Goal: Information Seeking & Learning: Learn about a topic

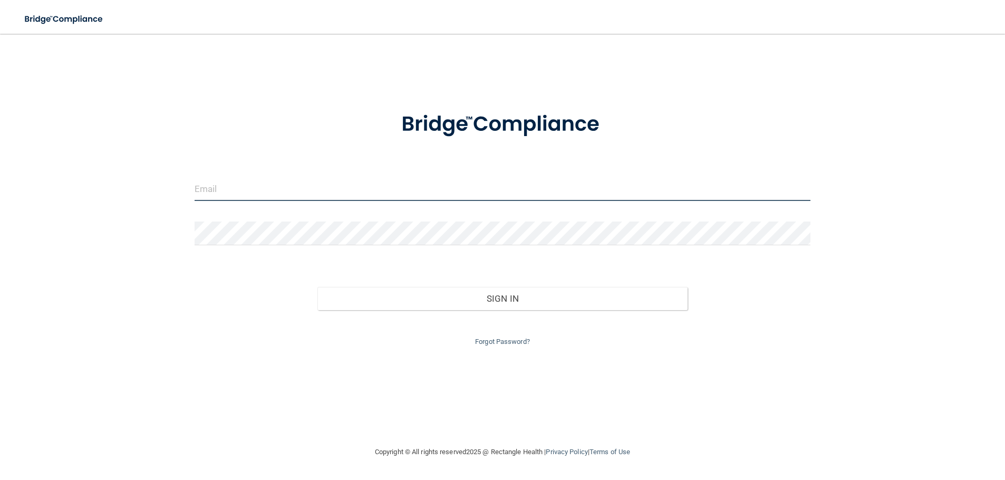
click at [273, 197] on input "email" at bounding box center [503, 189] width 616 height 24
type input "[EMAIL_ADDRESS][DOMAIN_NAME]"
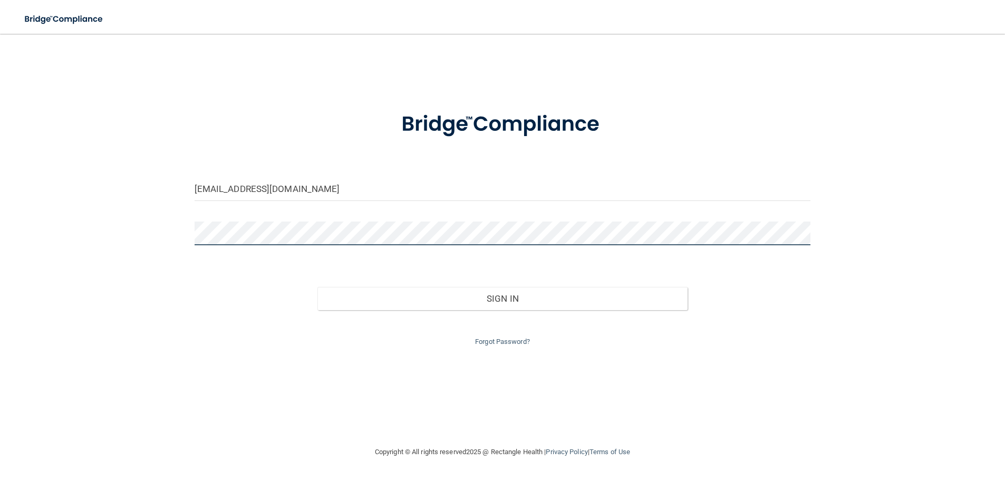
click at [317, 287] on button "Sign In" at bounding box center [502, 298] width 370 height 23
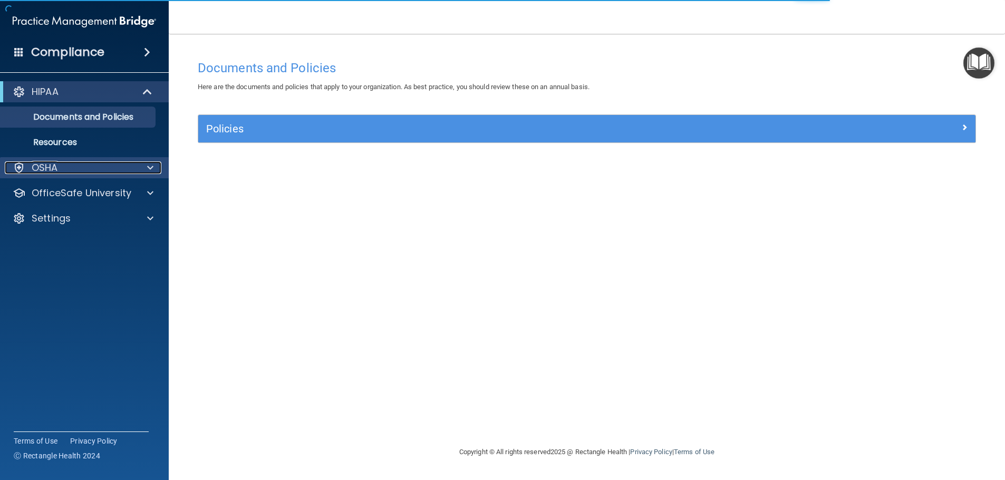
click at [114, 169] on div "OSHA" at bounding box center [70, 167] width 131 height 13
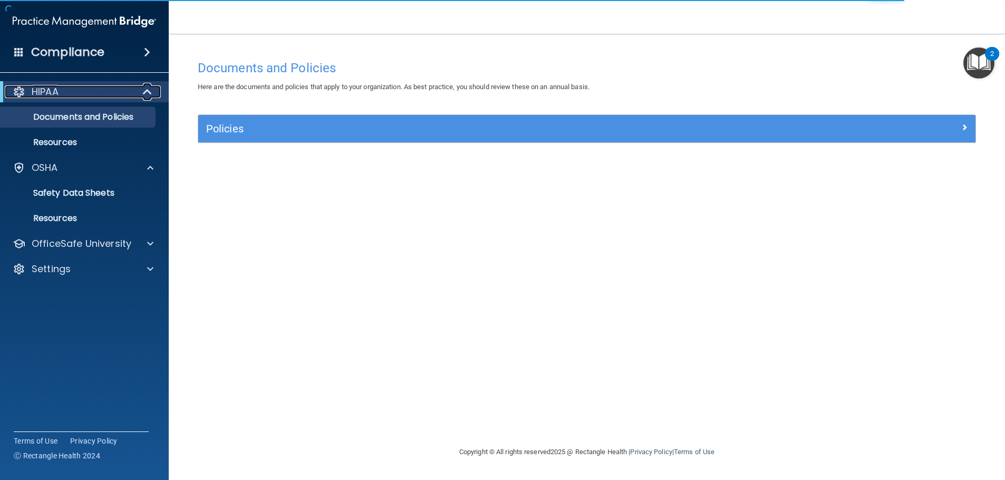
click at [137, 89] on div at bounding box center [148, 91] width 26 height 13
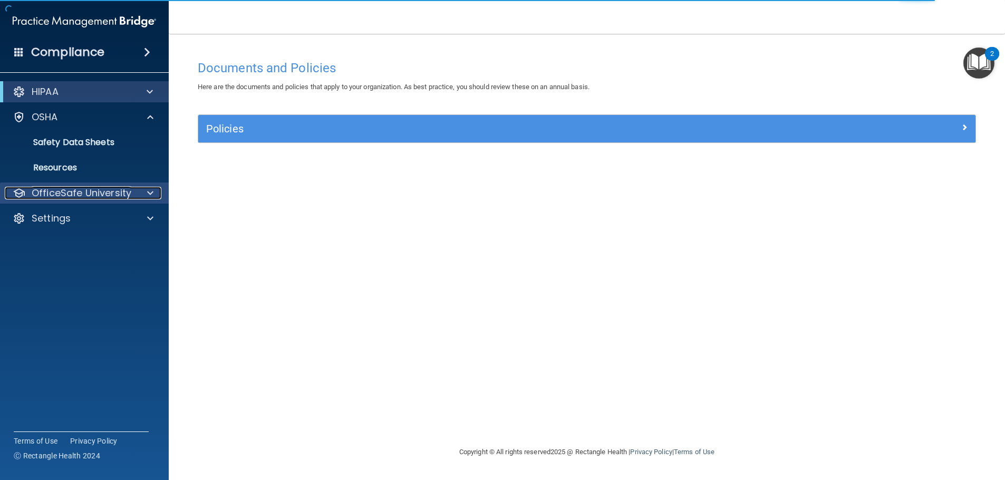
click at [126, 187] on p "OfficeSafe University" at bounding box center [82, 193] width 100 height 13
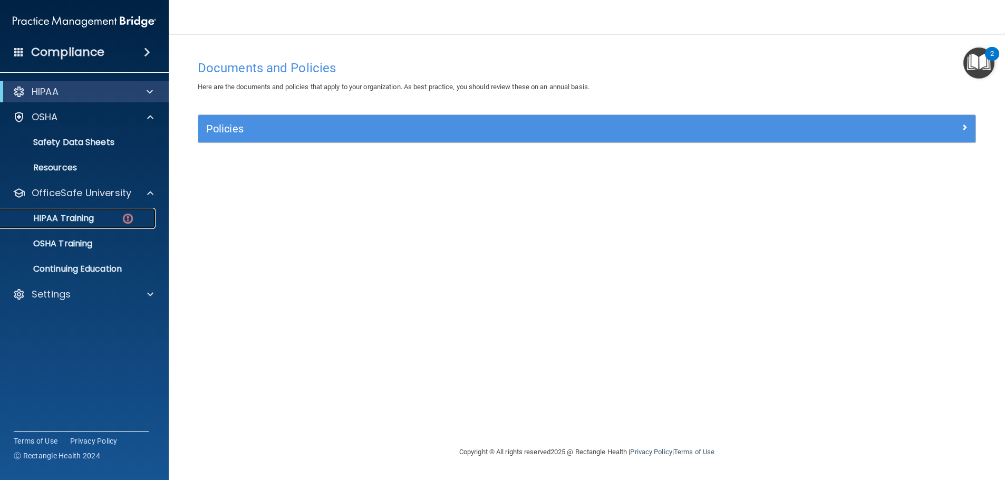
click at [134, 213] on div "HIPAA Training" at bounding box center [79, 218] width 144 height 11
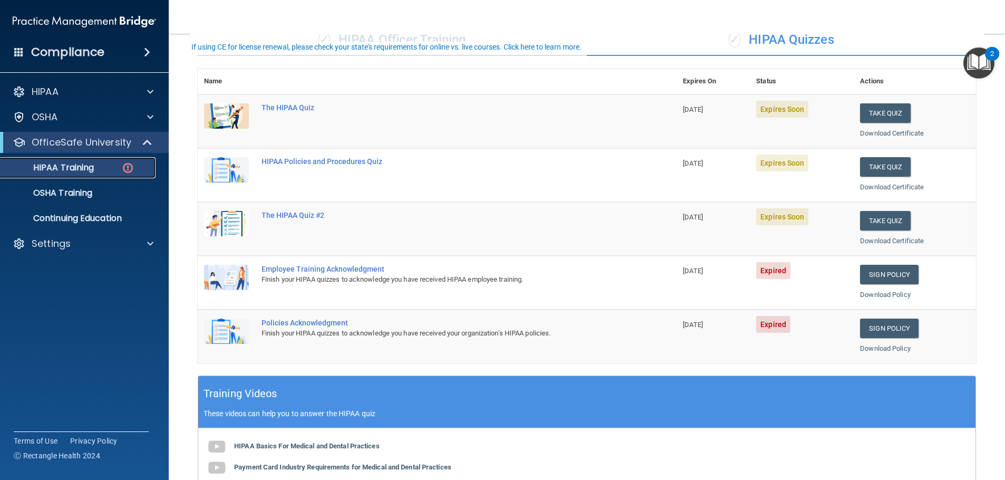
scroll to position [105, 0]
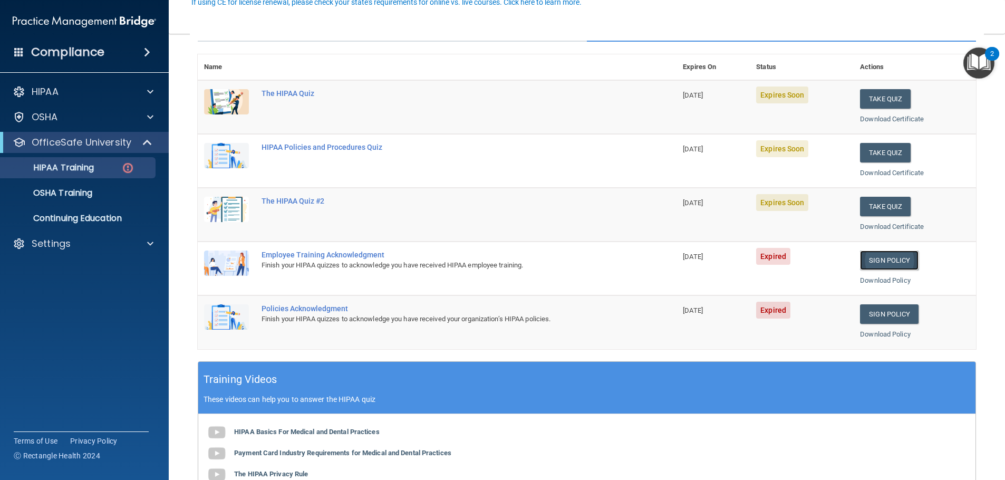
click at [902, 259] on link "Sign Policy" at bounding box center [889, 260] width 59 height 20
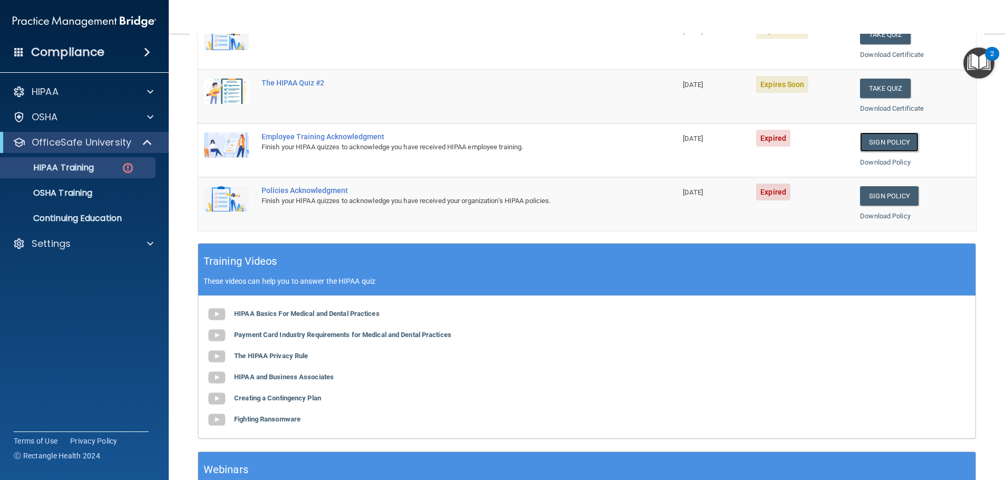
scroll to position [209, 0]
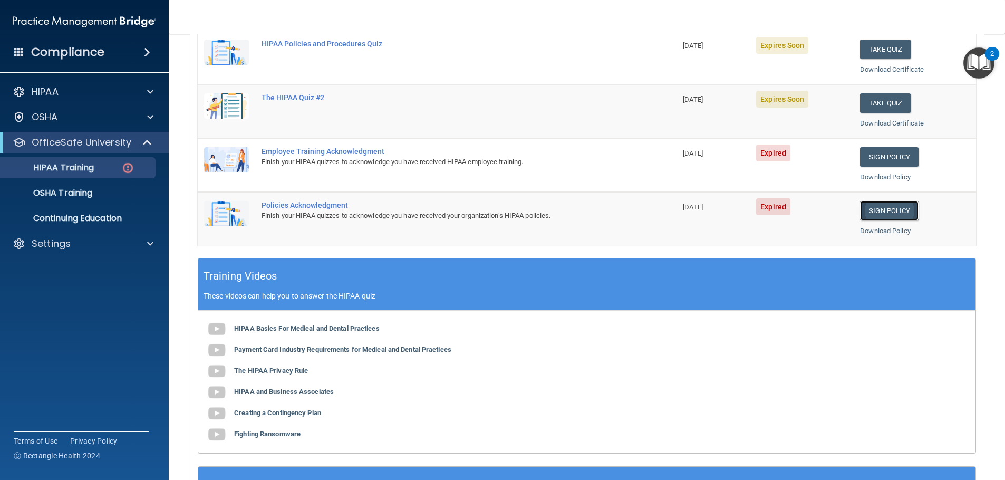
click at [883, 209] on link "Sign Policy" at bounding box center [889, 211] width 59 height 20
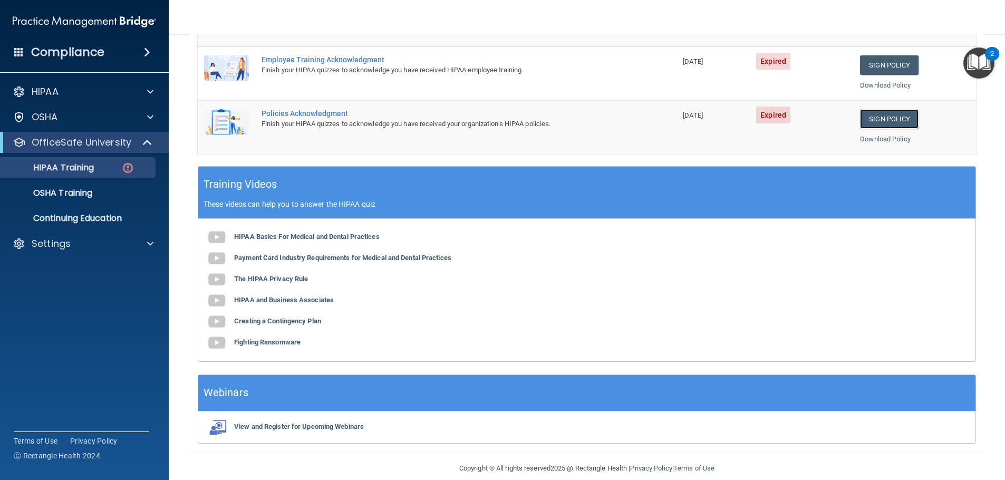
scroll to position [261, 0]
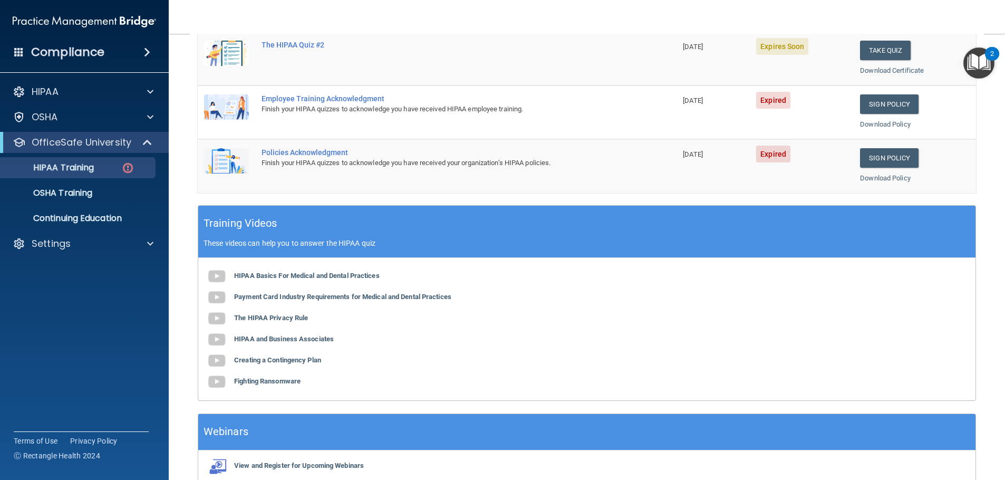
click at [220, 109] on img at bounding box center [226, 106] width 45 height 25
click at [286, 273] on b "HIPAA Basics For Medical and Dental Practices" at bounding box center [306, 275] width 145 height 8
click at [74, 201] on link "OSHA Training" at bounding box center [72, 192] width 166 height 21
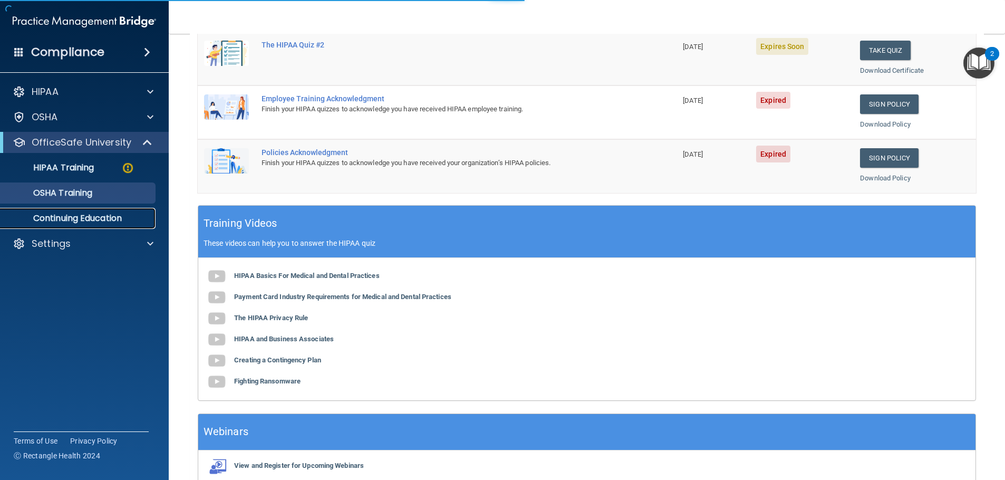
click at [79, 225] on link "Continuing Education" at bounding box center [72, 218] width 166 height 21
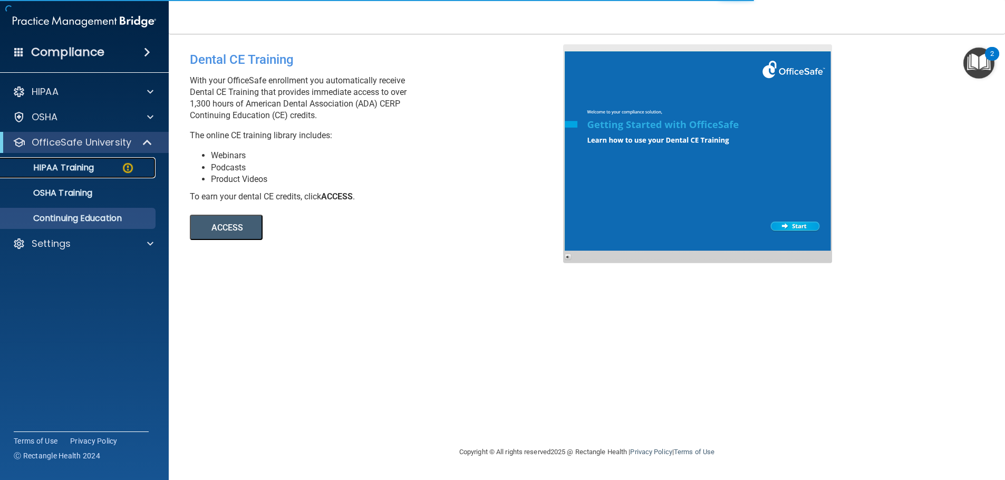
click at [121, 167] on img at bounding box center [127, 167] width 13 height 13
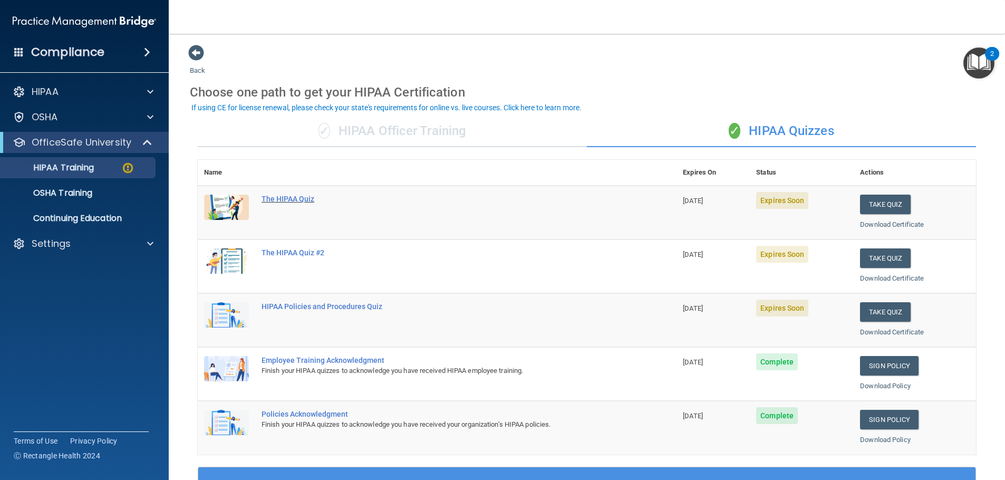
click at [307, 197] on div "The HIPAA Quiz" at bounding box center [442, 199] width 362 height 8
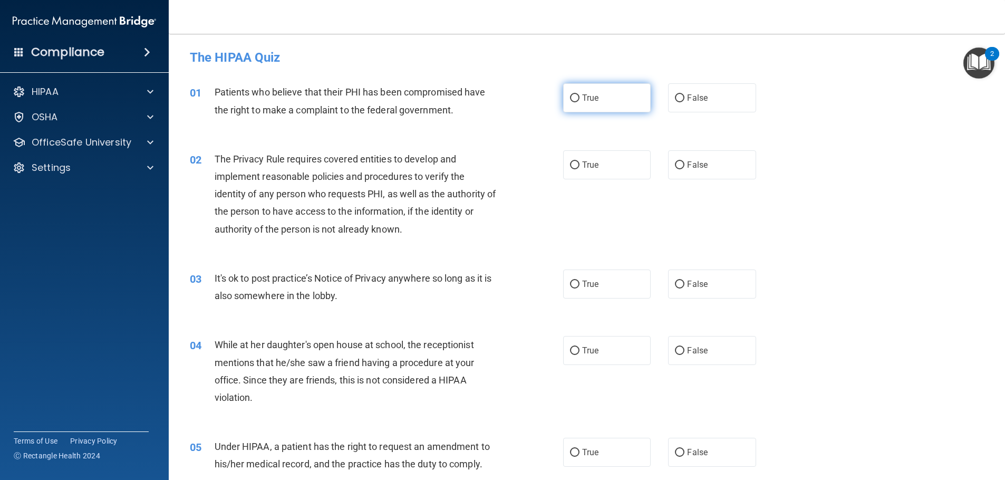
click at [609, 99] on label "True" at bounding box center [607, 97] width 88 height 29
click at [579, 99] on input "True" at bounding box center [574, 98] width 9 height 8
radio input "true"
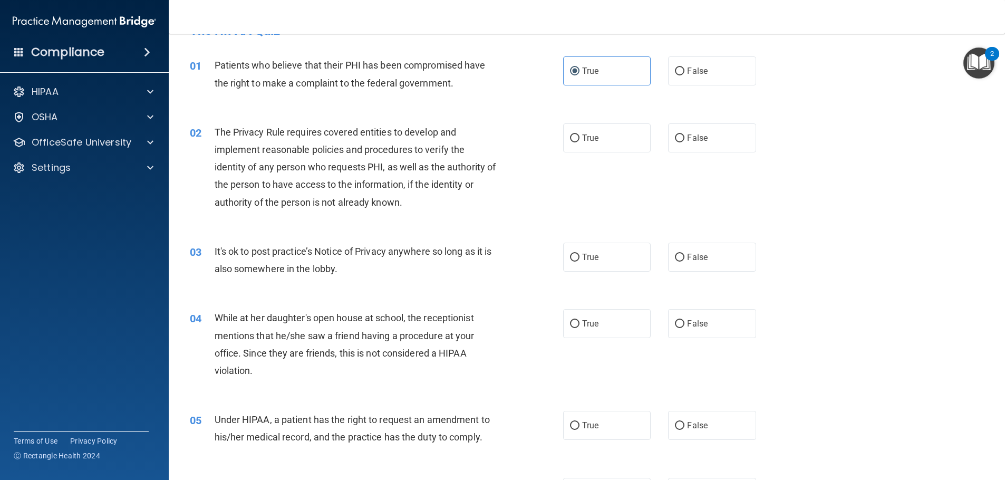
scroll to position [53, 0]
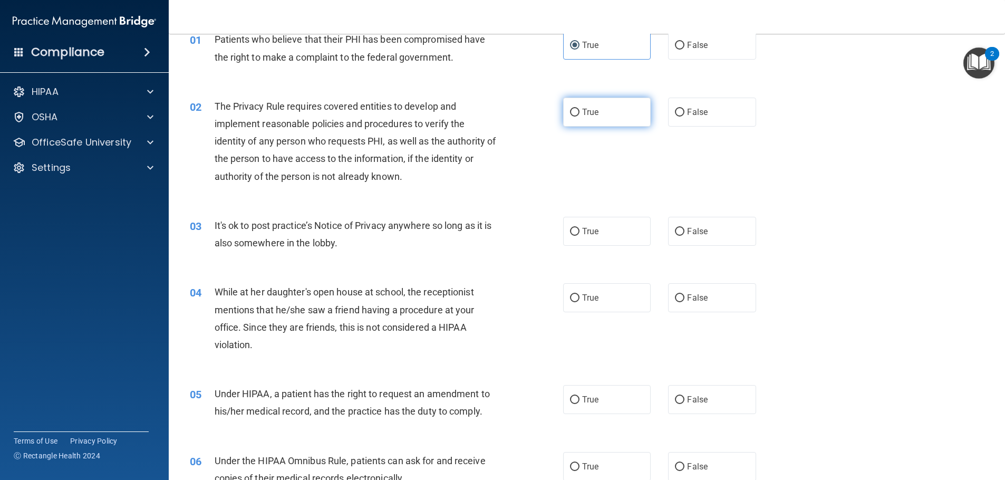
click at [612, 116] on label "True" at bounding box center [607, 112] width 88 height 29
click at [579, 116] on input "True" at bounding box center [574, 113] width 9 height 8
radio input "true"
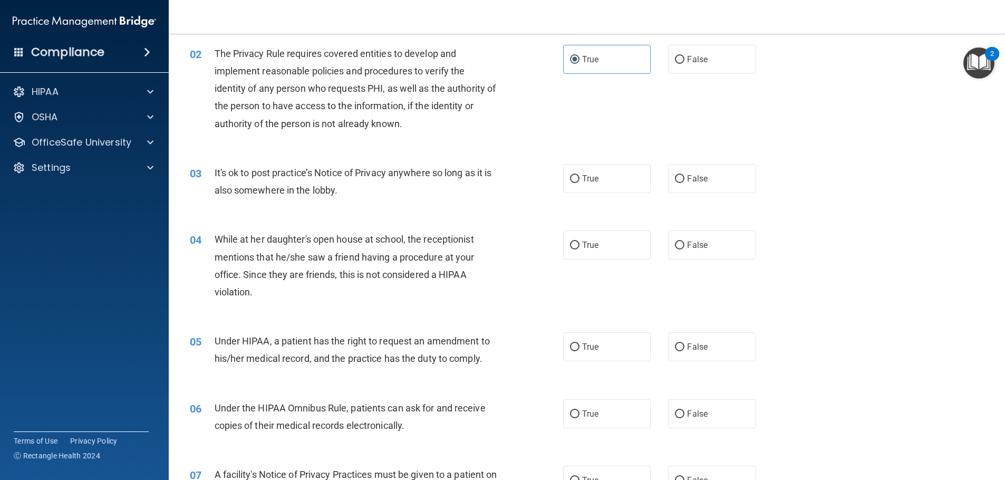
scroll to position [158, 0]
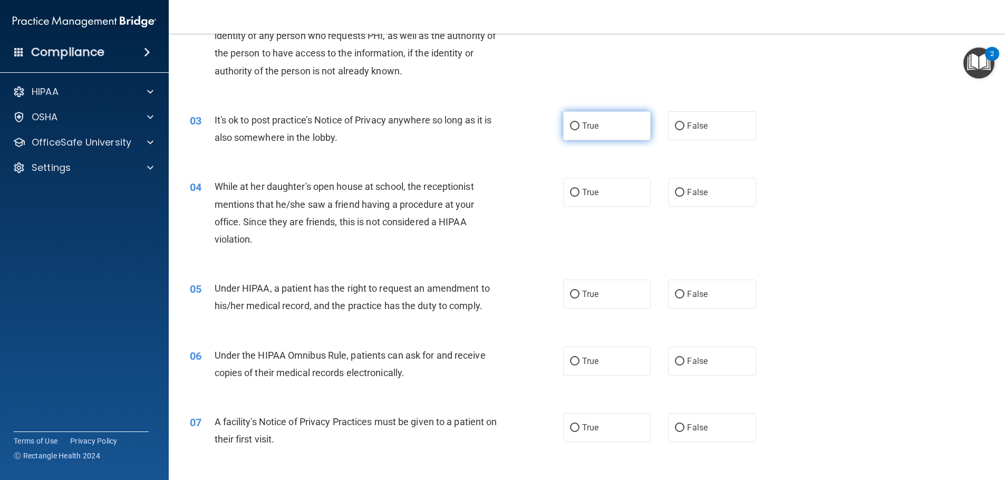
click at [578, 135] on label "True" at bounding box center [607, 125] width 88 height 29
click at [578, 130] on input "True" at bounding box center [574, 126] width 9 height 8
radio input "true"
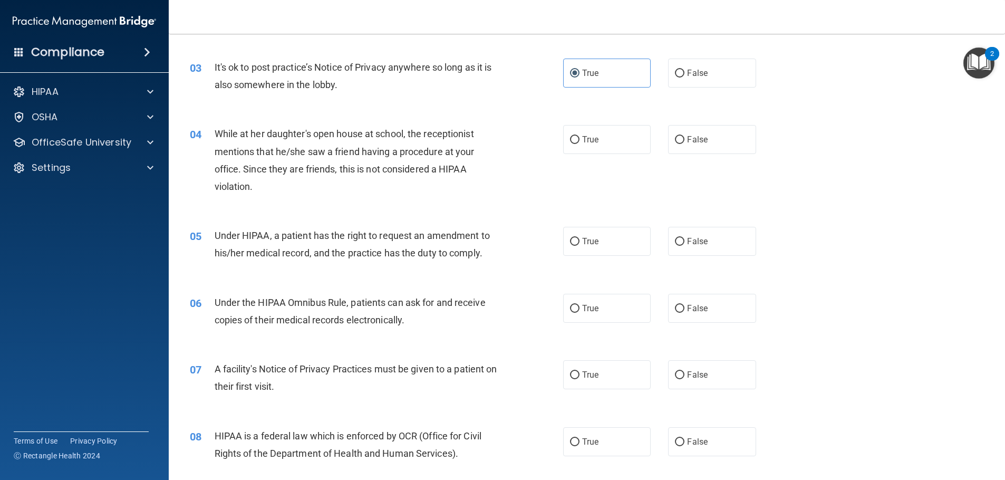
scroll to position [264, 0]
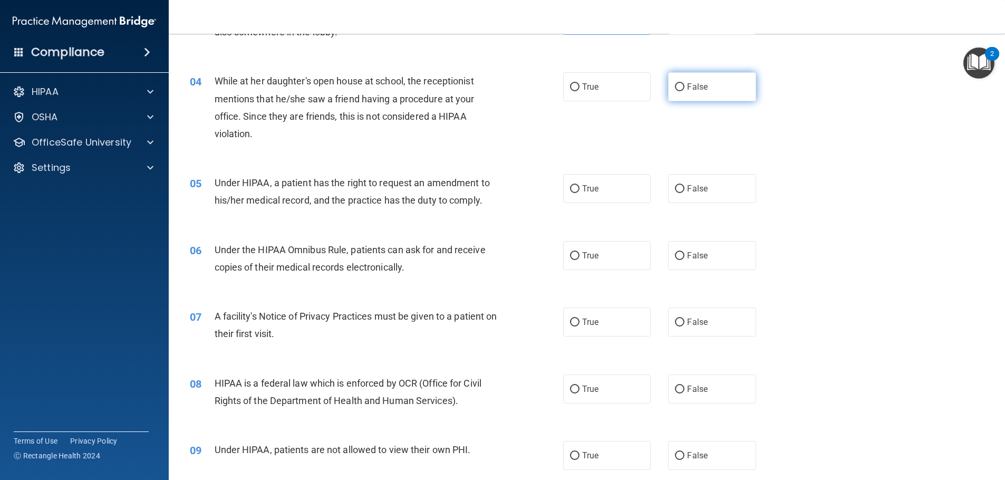
click at [712, 96] on label "False" at bounding box center [712, 86] width 88 height 29
click at [684, 91] on input "False" at bounding box center [679, 87] width 9 height 8
radio input "true"
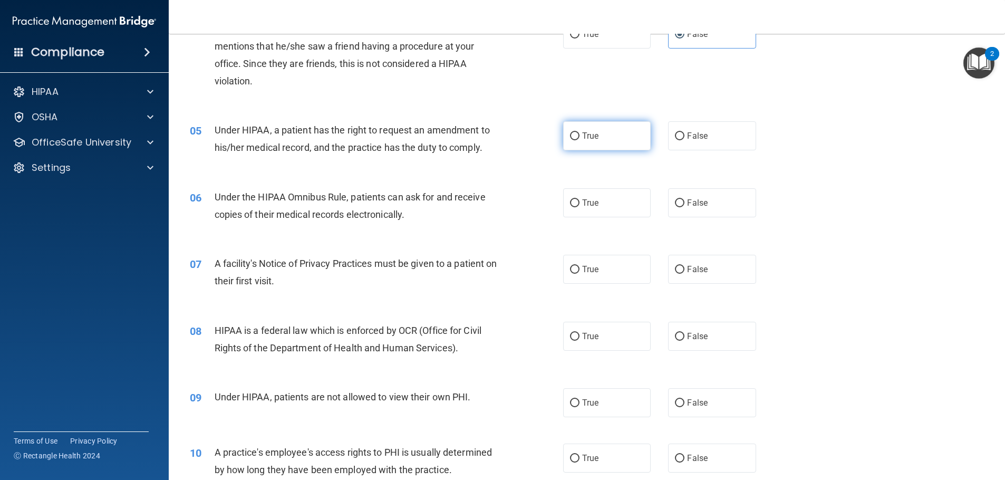
click at [621, 138] on label "True" at bounding box center [607, 135] width 88 height 29
click at [579, 138] on input "True" at bounding box center [574, 136] width 9 height 8
radio input "true"
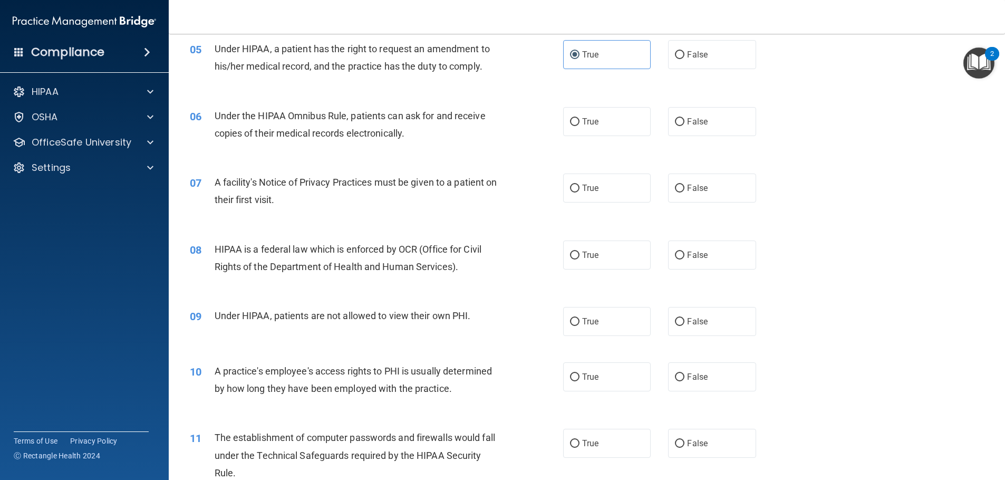
scroll to position [422, 0]
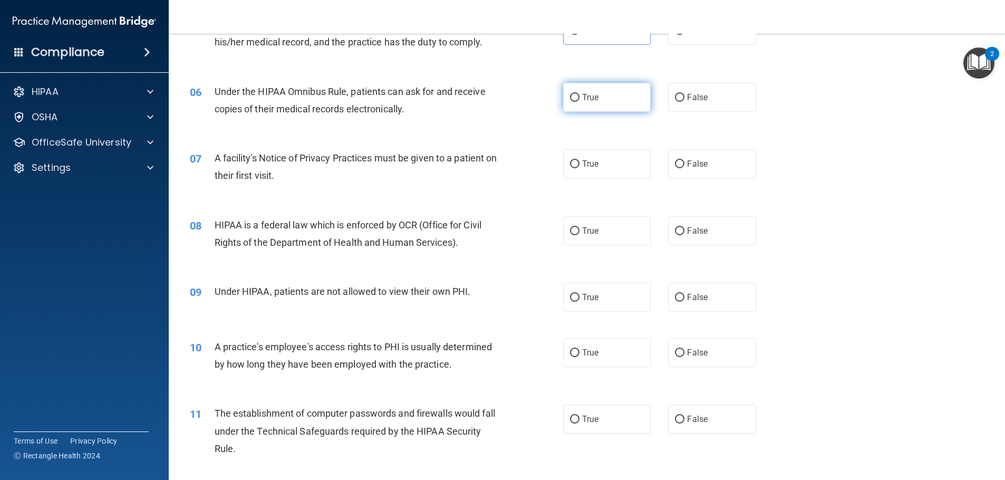
click at [608, 102] on label "True" at bounding box center [607, 97] width 88 height 29
click at [579, 102] on input "True" at bounding box center [574, 98] width 9 height 8
radio input "true"
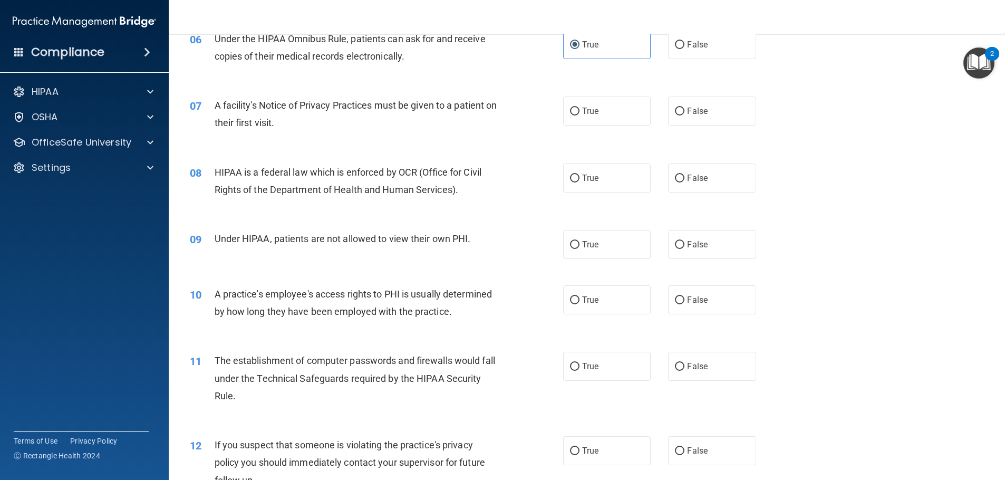
scroll to position [527, 0]
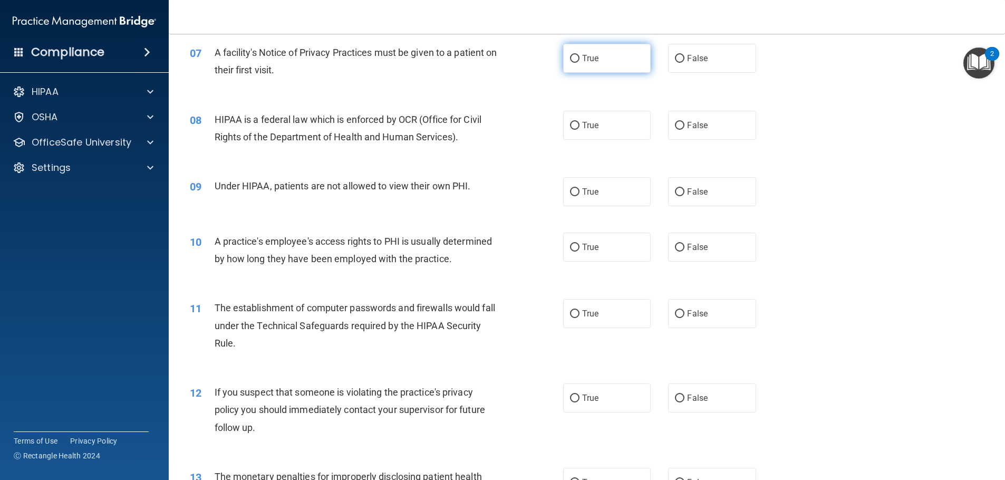
click at [590, 68] on label "True" at bounding box center [607, 58] width 88 height 29
click at [579, 63] on input "True" at bounding box center [574, 59] width 9 height 8
radio input "true"
click at [607, 127] on label "True" at bounding box center [607, 125] width 88 height 29
click at [579, 127] on input "True" at bounding box center [574, 126] width 9 height 8
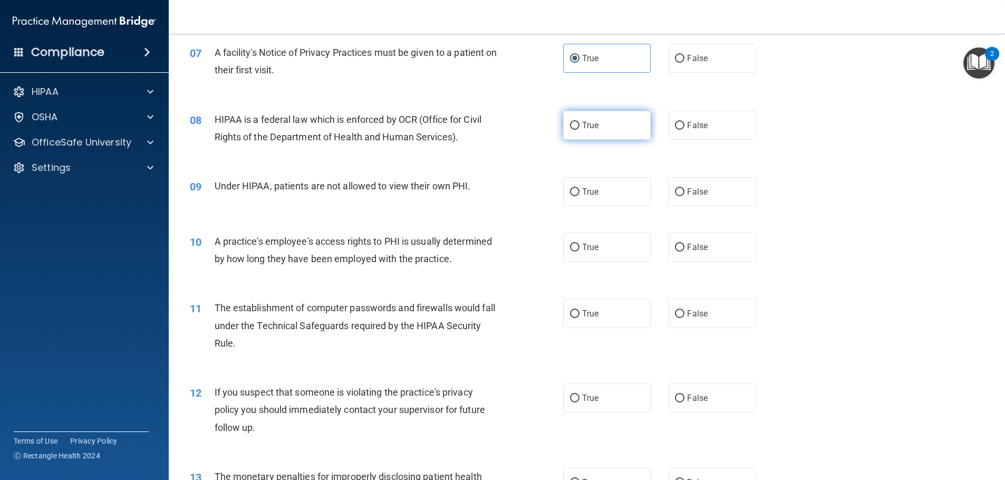
radio input "true"
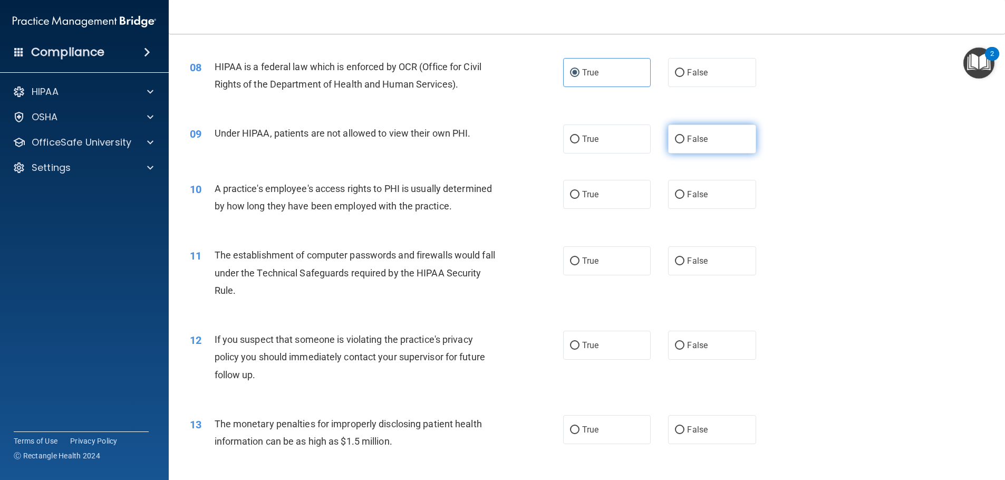
click at [701, 143] on span "False" at bounding box center [697, 139] width 21 height 10
click at [684, 143] on input "False" at bounding box center [679, 139] width 9 height 8
radio input "true"
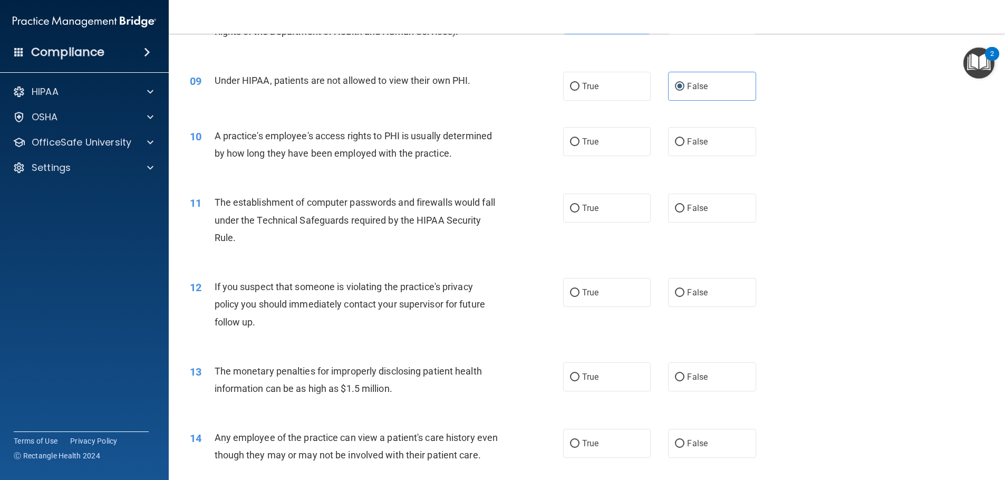
scroll to position [685, 0]
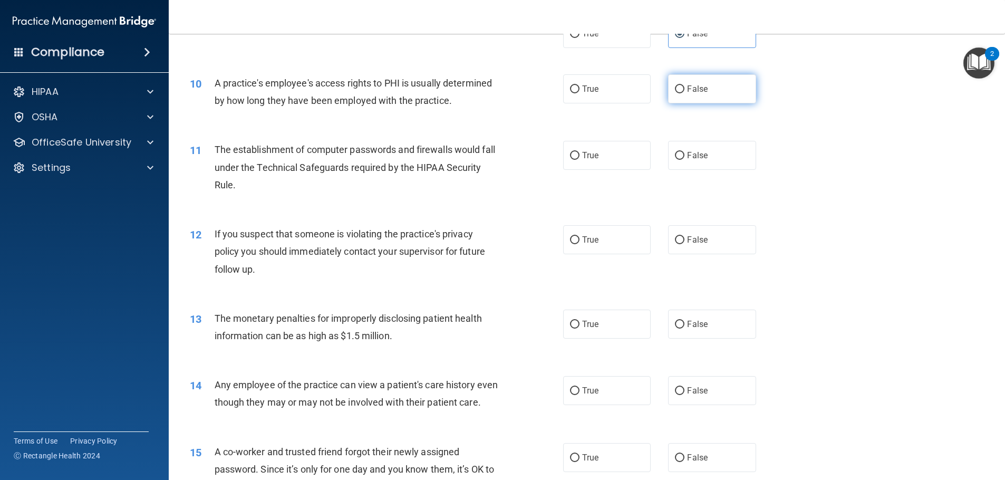
click at [710, 96] on label "False" at bounding box center [712, 88] width 88 height 29
click at [684, 93] on input "False" at bounding box center [679, 89] width 9 height 8
radio input "true"
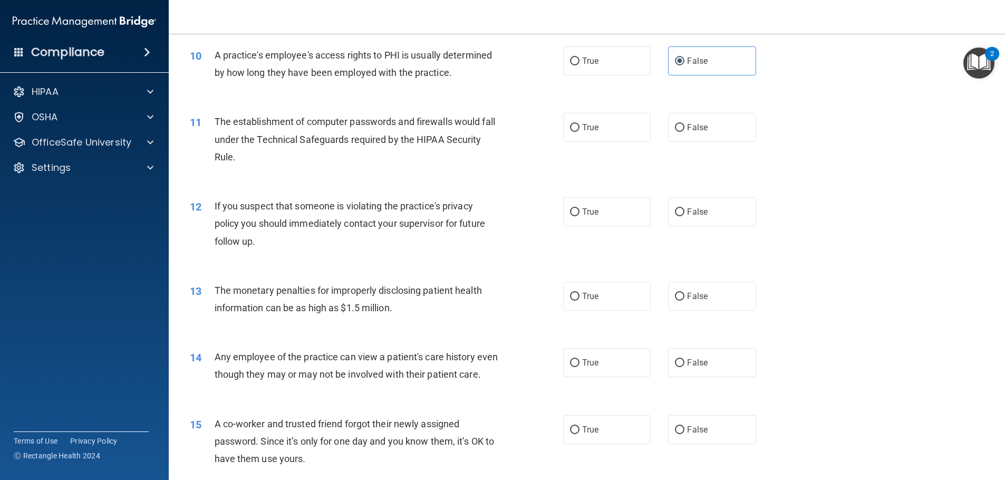
scroll to position [738, 0]
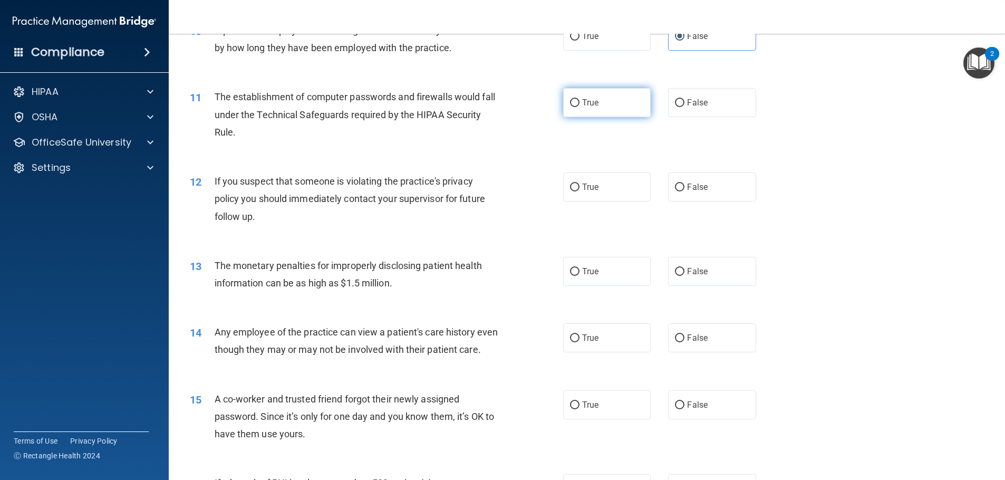
click at [617, 105] on label "True" at bounding box center [607, 102] width 88 height 29
click at [579, 105] on input "True" at bounding box center [574, 103] width 9 height 8
radio input "true"
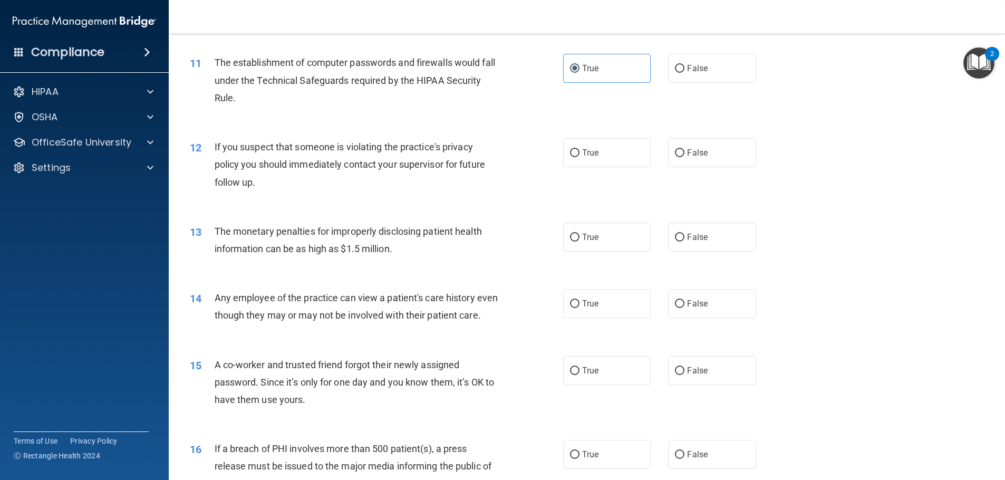
scroll to position [791, 0]
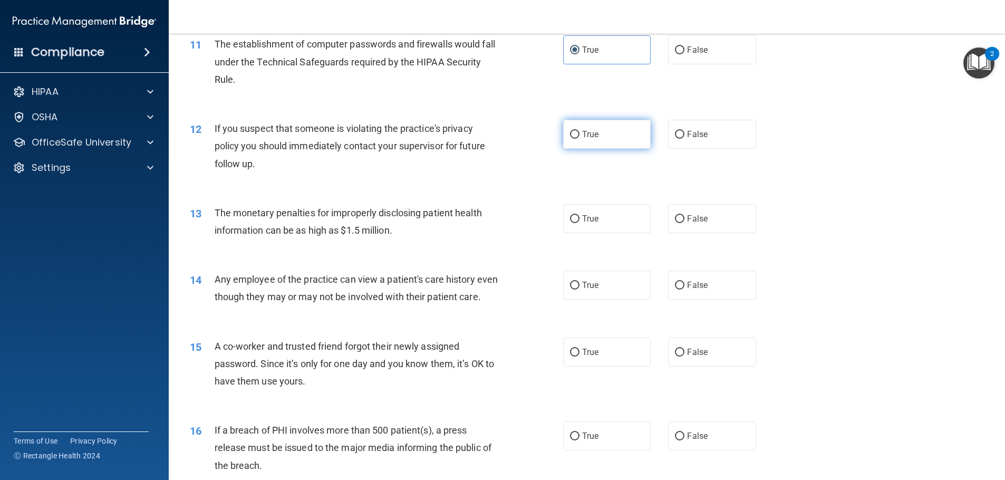
click at [595, 139] on label "True" at bounding box center [607, 134] width 88 height 29
click at [579, 139] on input "True" at bounding box center [574, 135] width 9 height 8
radio input "true"
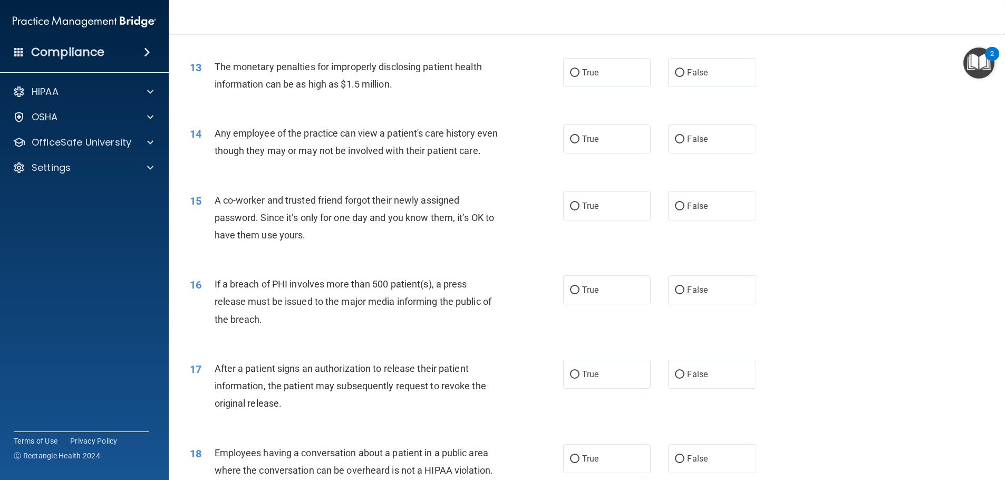
scroll to position [949, 0]
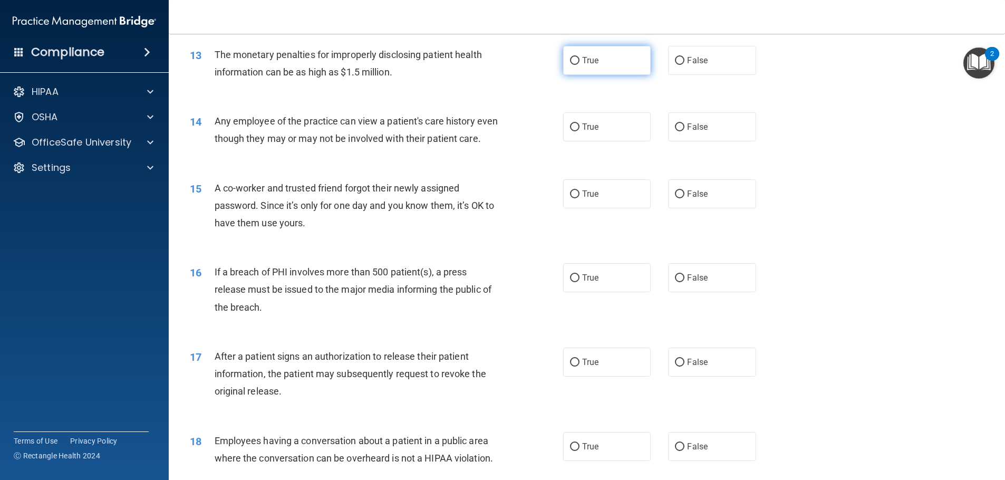
click at [609, 63] on label "True" at bounding box center [607, 60] width 88 height 29
click at [579, 63] on input "True" at bounding box center [574, 61] width 9 height 8
radio input "true"
click at [616, 128] on label "True" at bounding box center [607, 126] width 88 height 29
click at [579, 128] on input "True" at bounding box center [574, 127] width 9 height 8
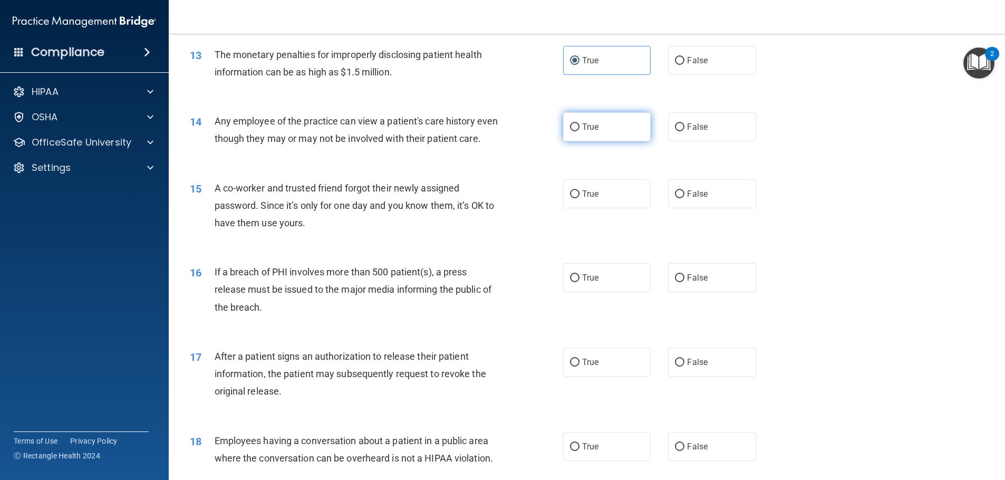
radio input "true"
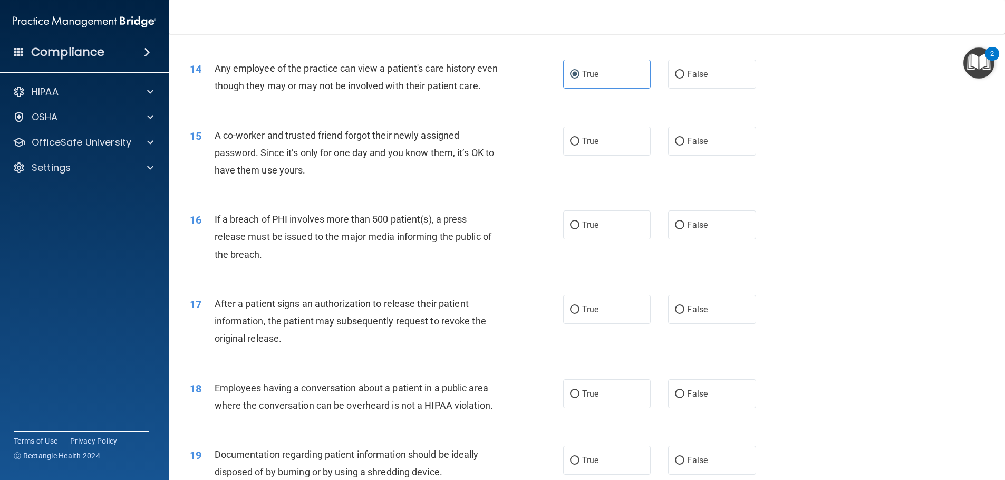
scroll to position [1054, 0]
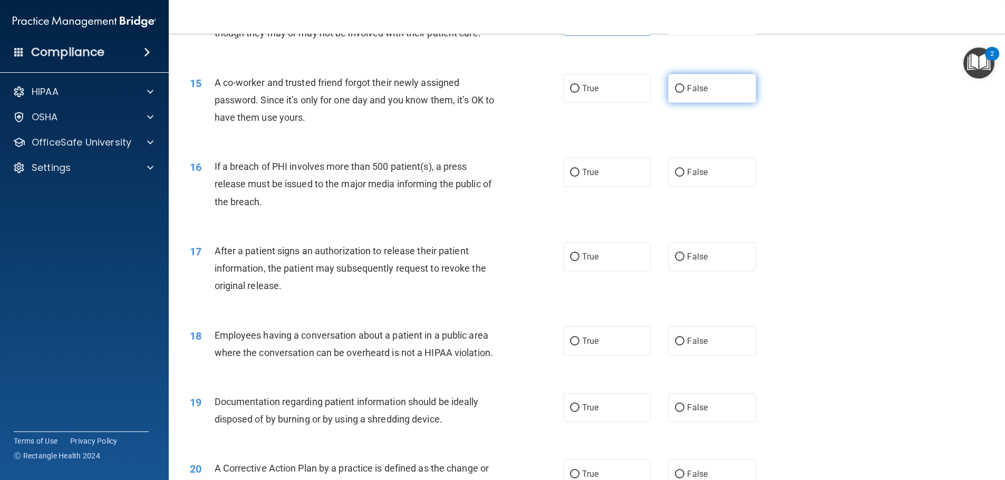
drag, startPoint x: 717, startPoint y: 106, endPoint x: 728, endPoint y: 119, distance: 17.2
click at [717, 103] on label "False" at bounding box center [712, 88] width 88 height 29
click at [684, 93] on input "False" at bounding box center [679, 89] width 9 height 8
radio input "true"
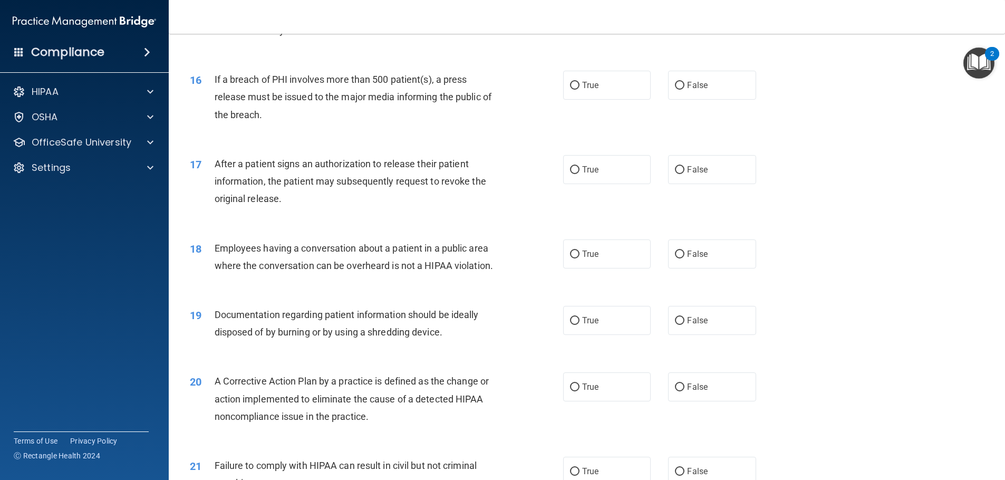
scroll to position [1160, 0]
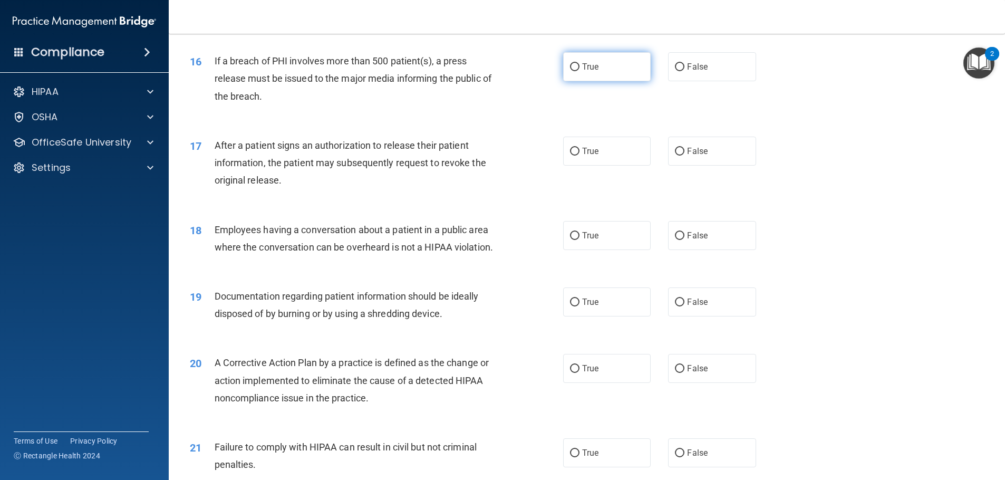
click at [625, 81] on label "True" at bounding box center [607, 66] width 88 height 29
click at [579, 71] on input "True" at bounding box center [574, 67] width 9 height 8
radio input "true"
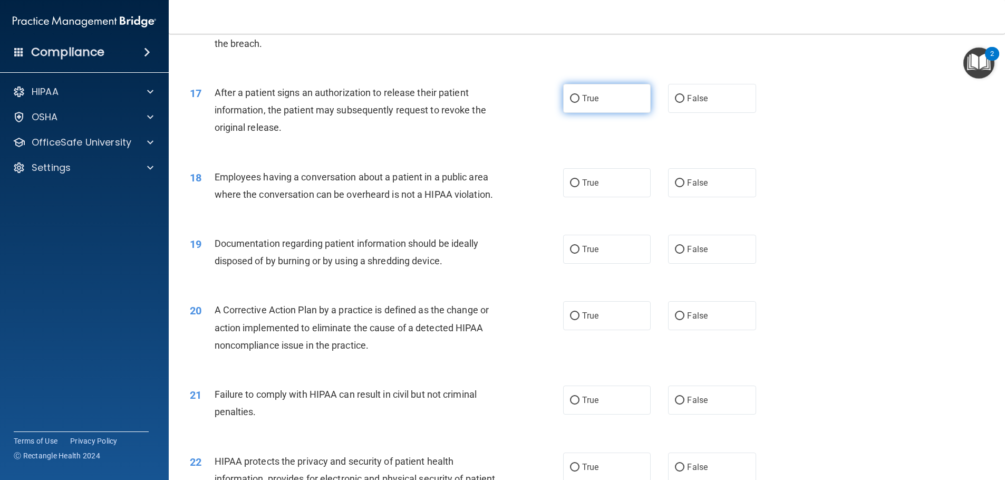
click at [626, 113] on label "True" at bounding box center [607, 98] width 88 height 29
click at [579, 103] on input "True" at bounding box center [574, 99] width 9 height 8
radio input "true"
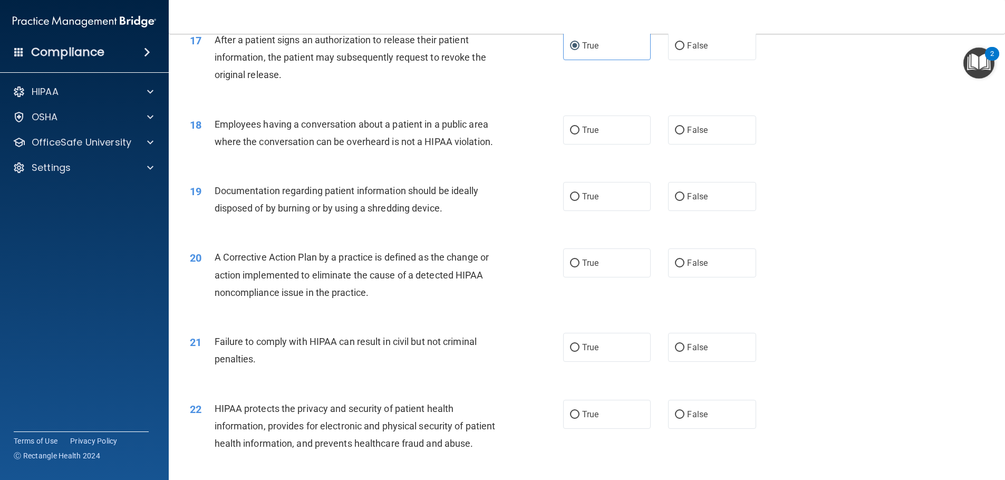
scroll to position [1318, 0]
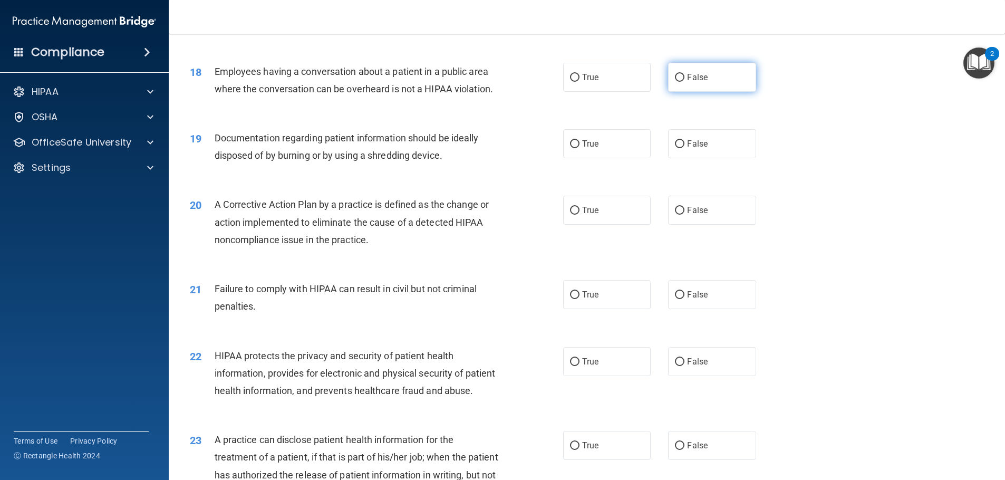
click at [726, 92] on label "False" at bounding box center [712, 77] width 88 height 29
click at [684, 82] on input "False" at bounding box center [679, 78] width 9 height 8
radio input "true"
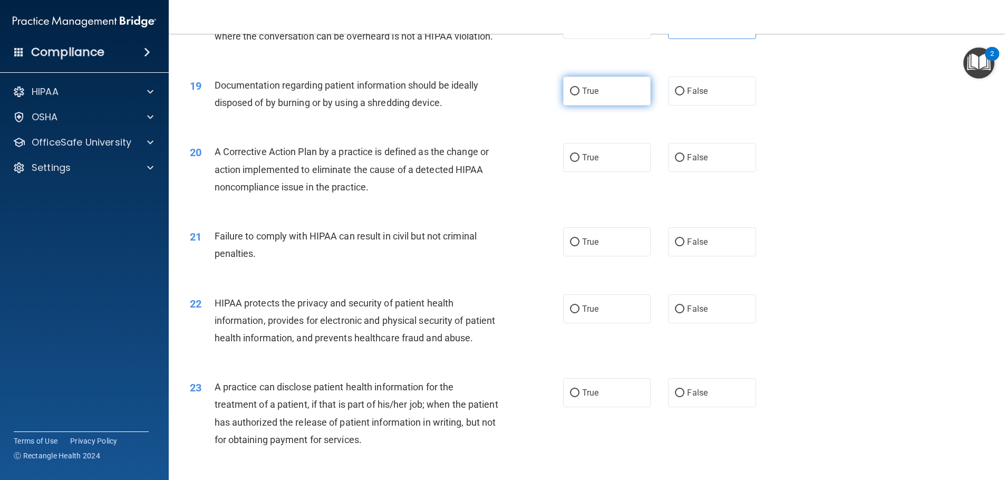
click at [615, 105] on label "True" at bounding box center [607, 90] width 88 height 29
click at [579, 95] on input "True" at bounding box center [574, 92] width 9 height 8
radio input "true"
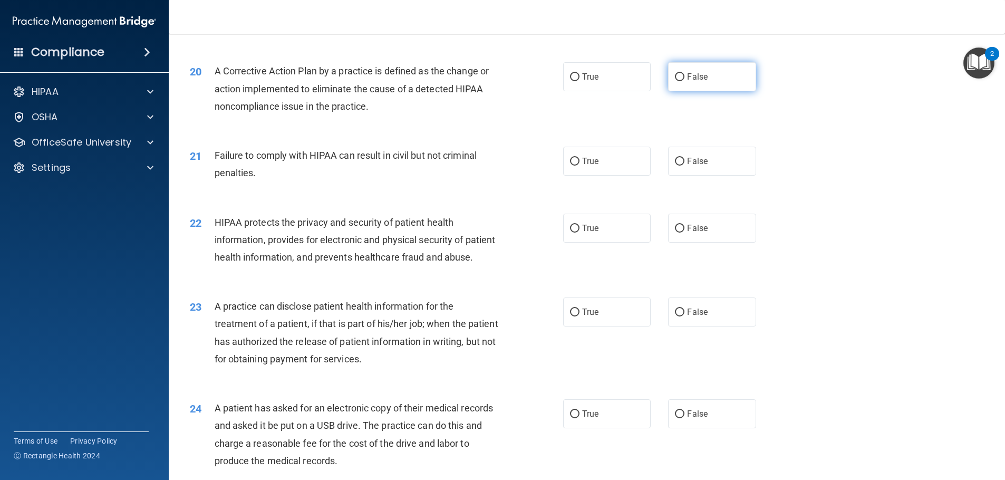
scroll to position [1476, 0]
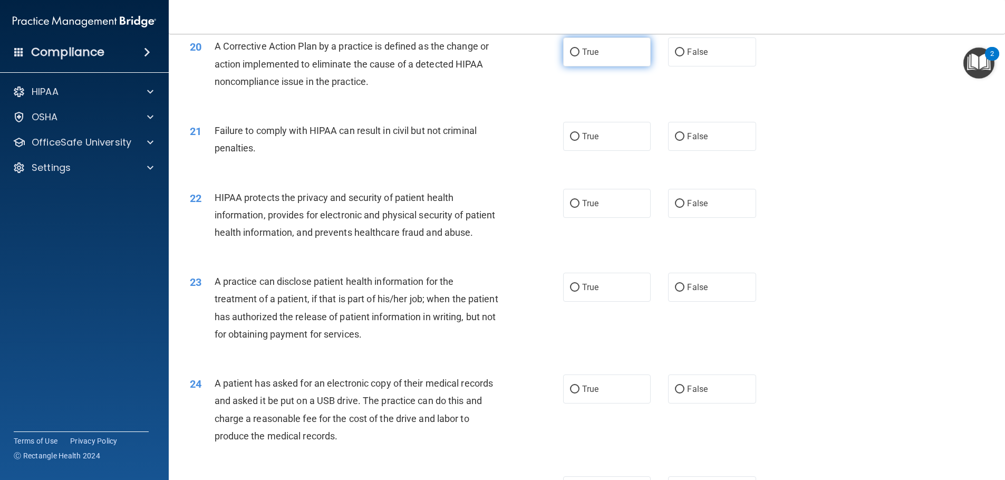
click at [596, 66] on label "True" at bounding box center [607, 51] width 88 height 29
click at [579, 56] on input "True" at bounding box center [574, 52] width 9 height 8
radio input "true"
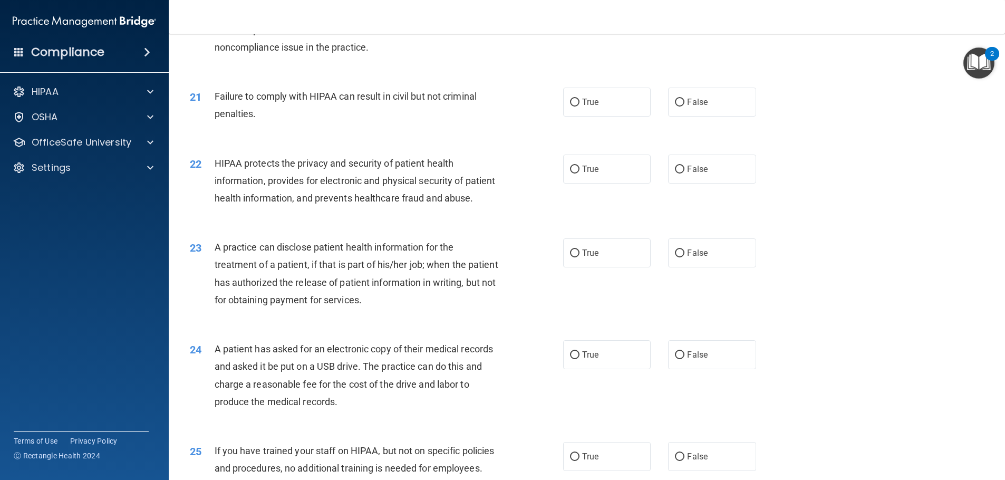
scroll to position [1529, 0]
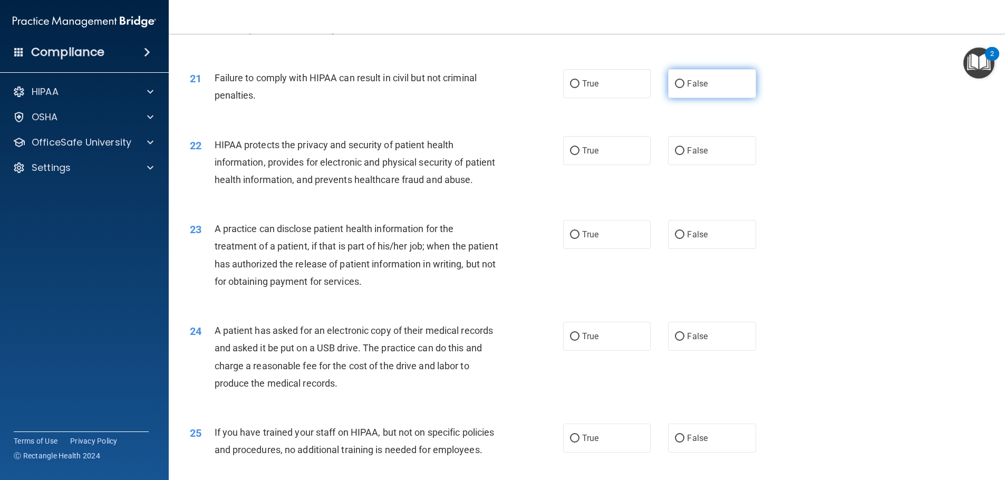
click at [697, 98] on label "False" at bounding box center [712, 83] width 88 height 29
click at [684, 88] on input "False" at bounding box center [679, 84] width 9 height 8
radio input "true"
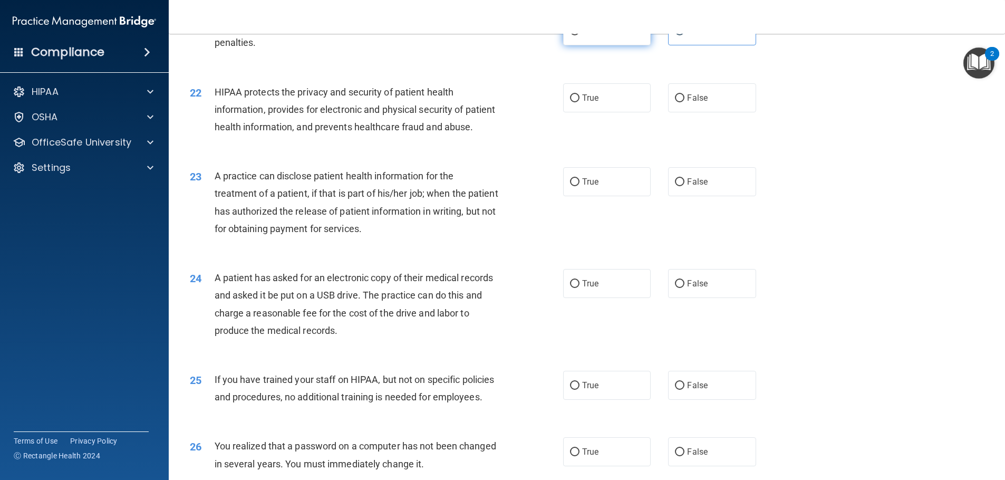
click at [624, 45] on label "True" at bounding box center [607, 30] width 88 height 29
click at [579, 35] on input "True" at bounding box center [574, 31] width 9 height 8
radio input "true"
radio input "false"
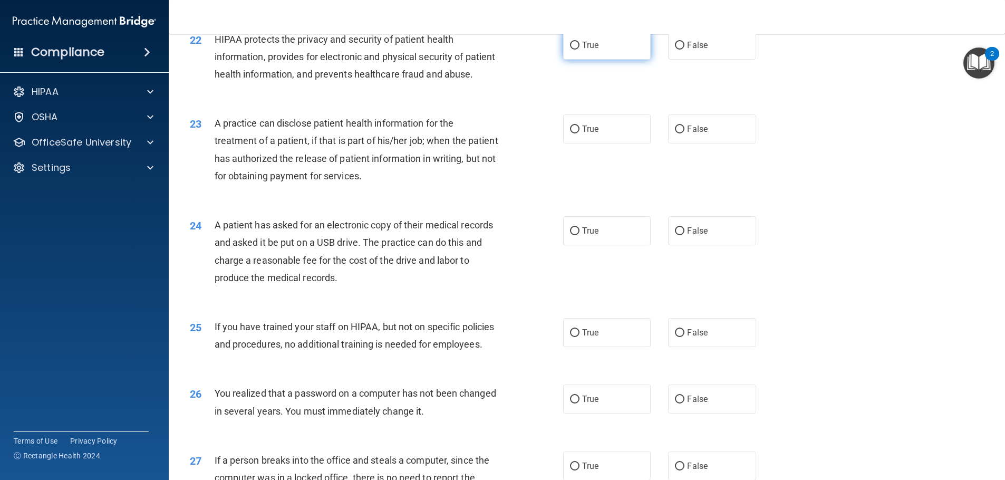
click at [597, 60] on label "True" at bounding box center [607, 45] width 88 height 29
click at [579, 50] on input "True" at bounding box center [574, 46] width 9 height 8
radio input "true"
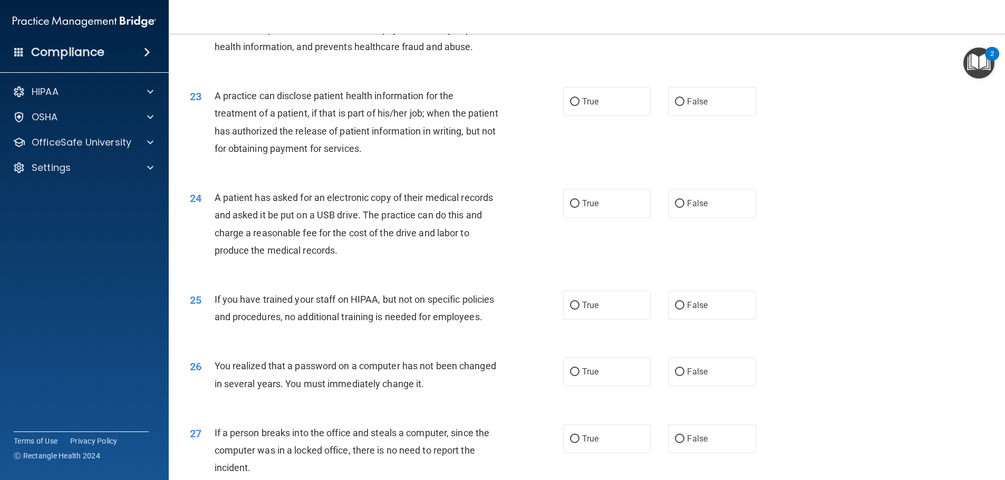
scroll to position [1687, 0]
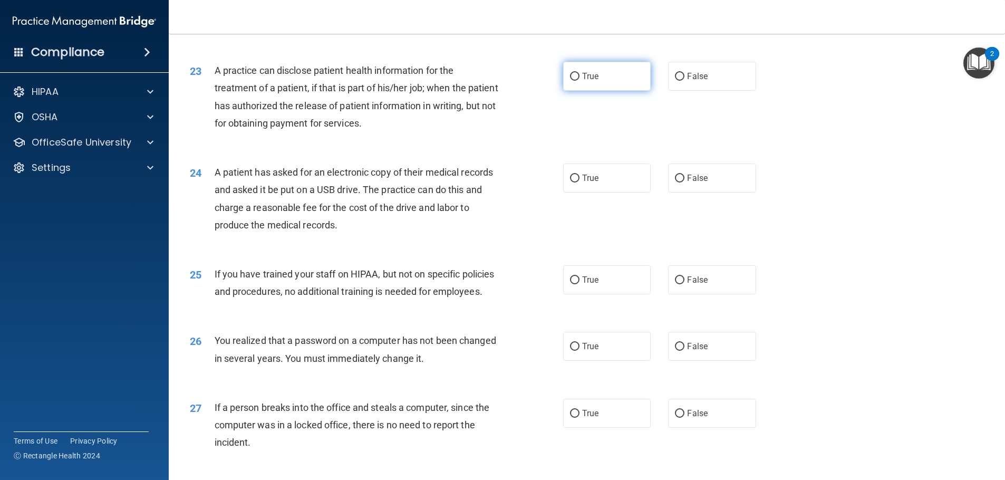
click at [609, 91] on label "True" at bounding box center [607, 76] width 88 height 29
click at [579, 81] on input "True" at bounding box center [574, 77] width 9 height 8
radio input "true"
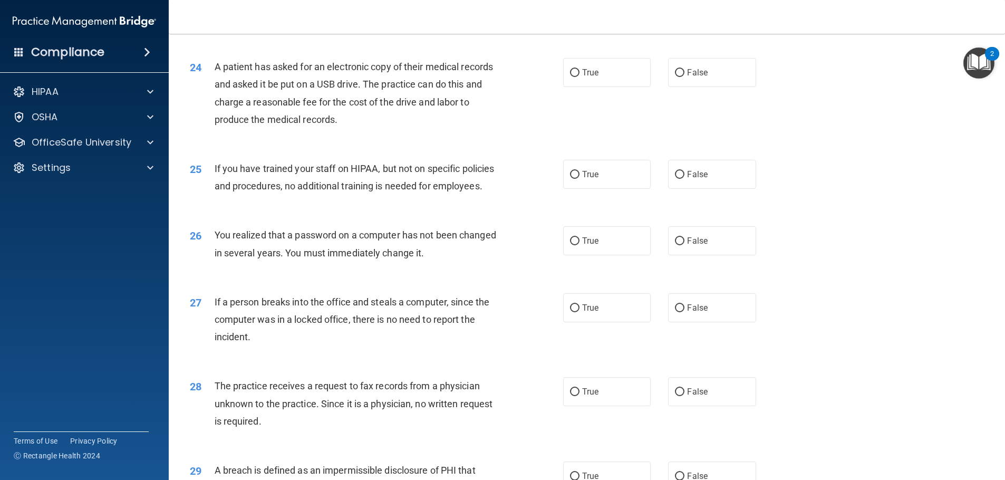
scroll to position [1845, 0]
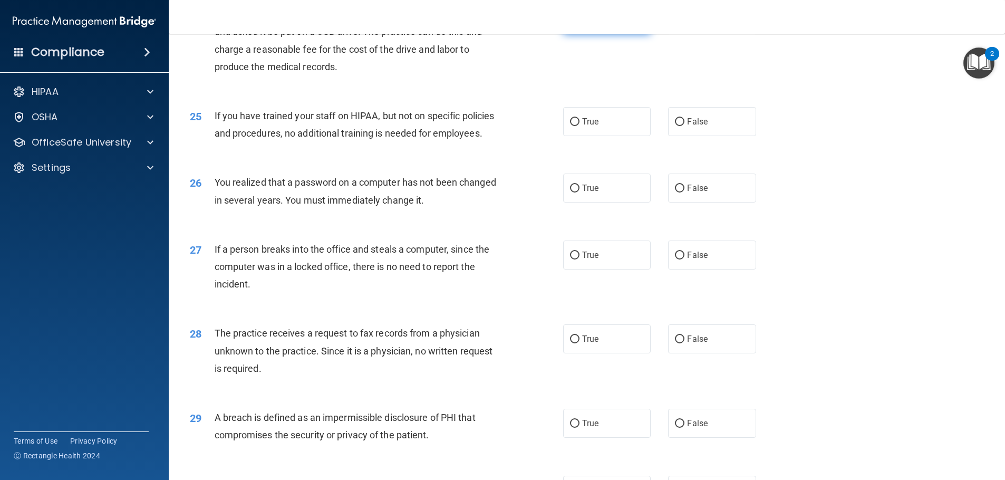
click at [587, 25] on span "True" at bounding box center [590, 20] width 16 height 10
click at [579, 24] on input "True" at bounding box center [574, 20] width 9 height 8
radio input "true"
click at [730, 136] on label "False" at bounding box center [712, 121] width 88 height 29
click at [684, 126] on input "False" at bounding box center [679, 122] width 9 height 8
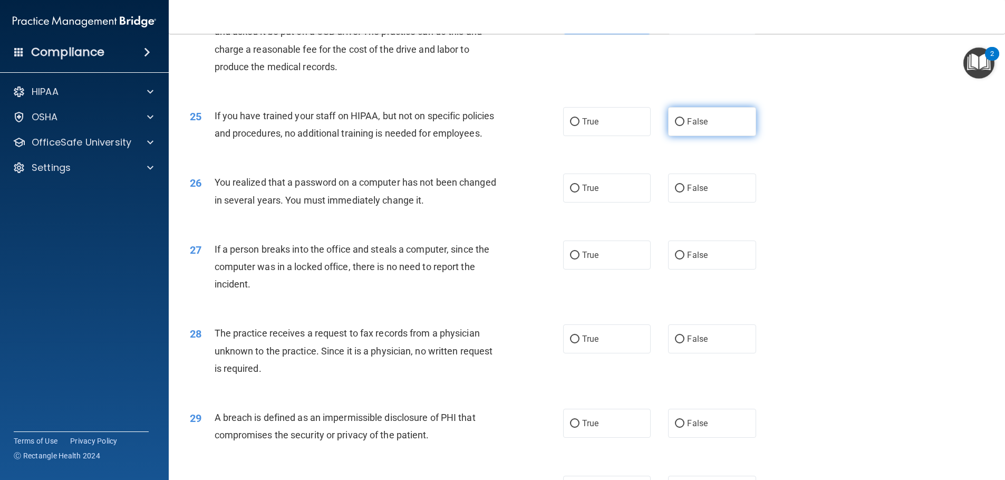
radio input "true"
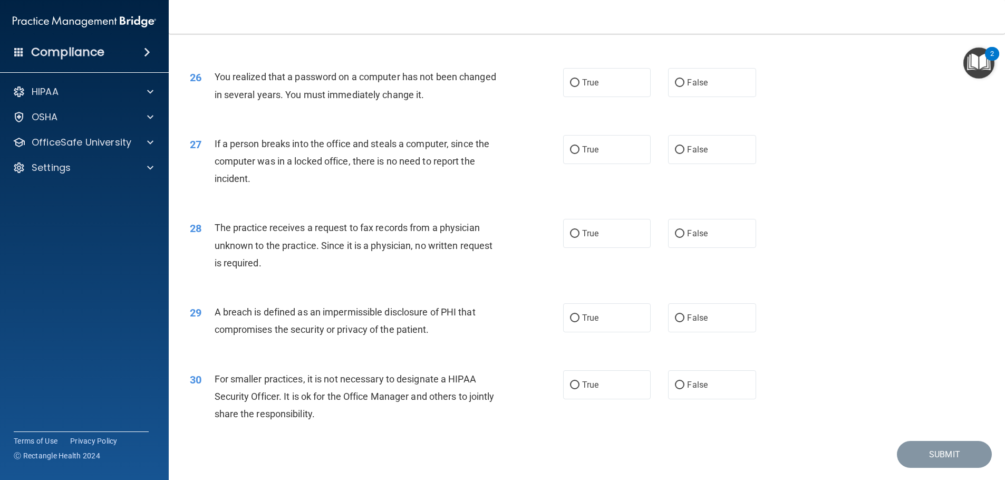
scroll to position [2003, 0]
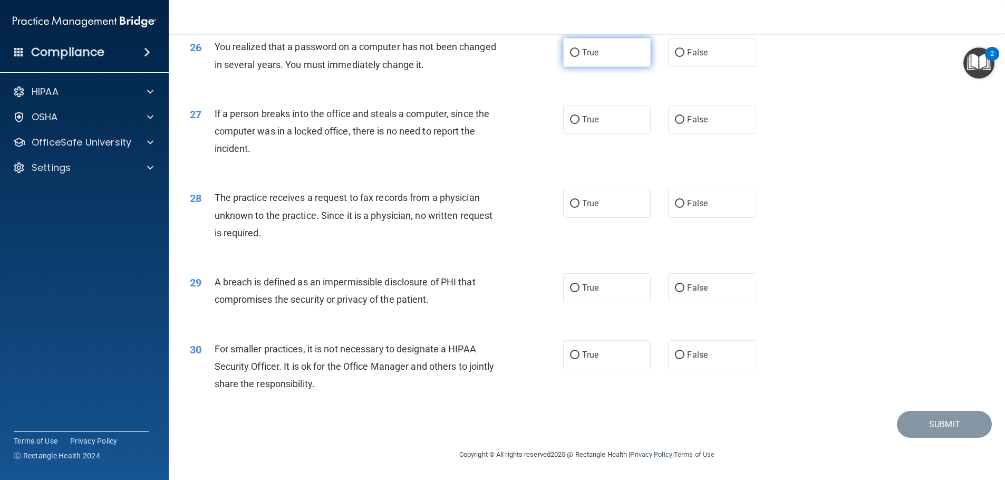
click at [592, 57] on span "True" at bounding box center [590, 52] width 16 height 10
click at [579, 57] on input "True" at bounding box center [574, 53] width 9 height 8
radio input "true"
click at [705, 129] on label "False" at bounding box center [712, 119] width 88 height 29
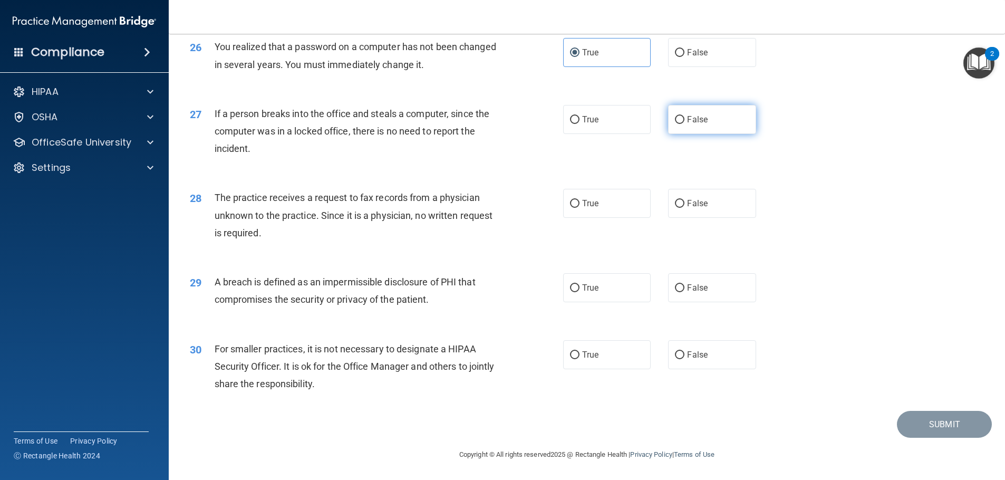
click at [684, 124] on input "False" at bounding box center [679, 120] width 9 height 8
radio input "true"
click at [716, 211] on label "False" at bounding box center [712, 203] width 88 height 29
click at [684, 208] on input "False" at bounding box center [679, 204] width 9 height 8
radio input "true"
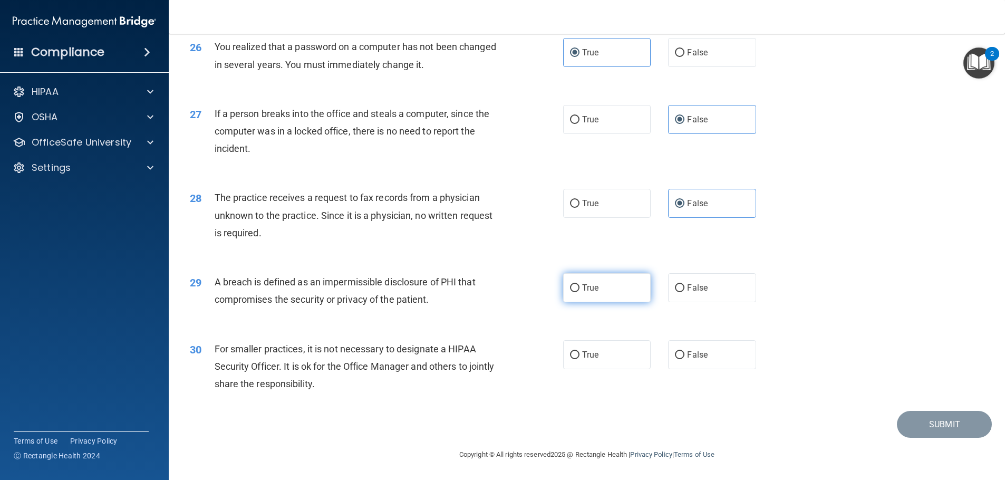
click at [606, 286] on label "True" at bounding box center [607, 287] width 88 height 29
click at [579, 286] on input "True" at bounding box center [574, 288] width 9 height 8
radio input "true"
drag, startPoint x: 723, startPoint y: 358, endPoint x: 730, endPoint y: 357, distance: 6.4
click at [723, 358] on label "False" at bounding box center [712, 354] width 88 height 29
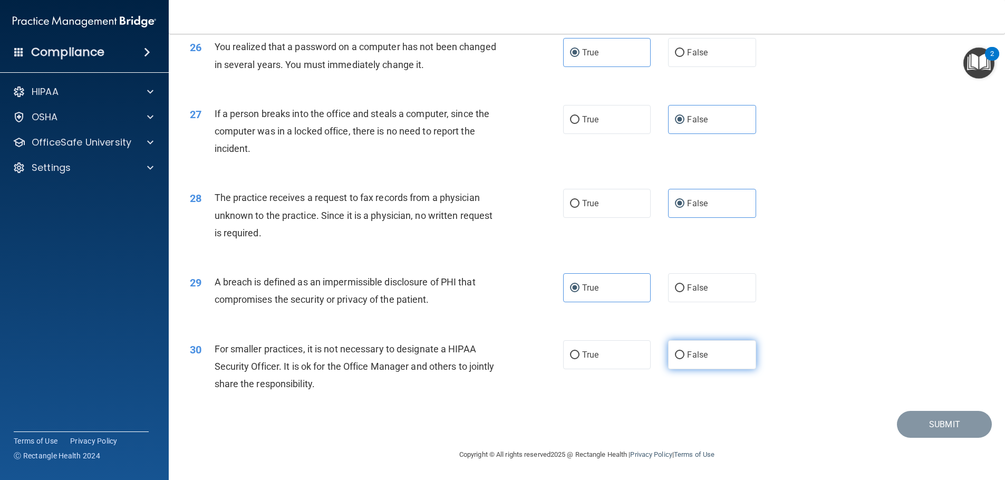
click at [684, 358] on input "False" at bounding box center [679, 355] width 9 height 8
radio input "true"
click at [924, 420] on button "Submit" at bounding box center [944, 424] width 95 height 27
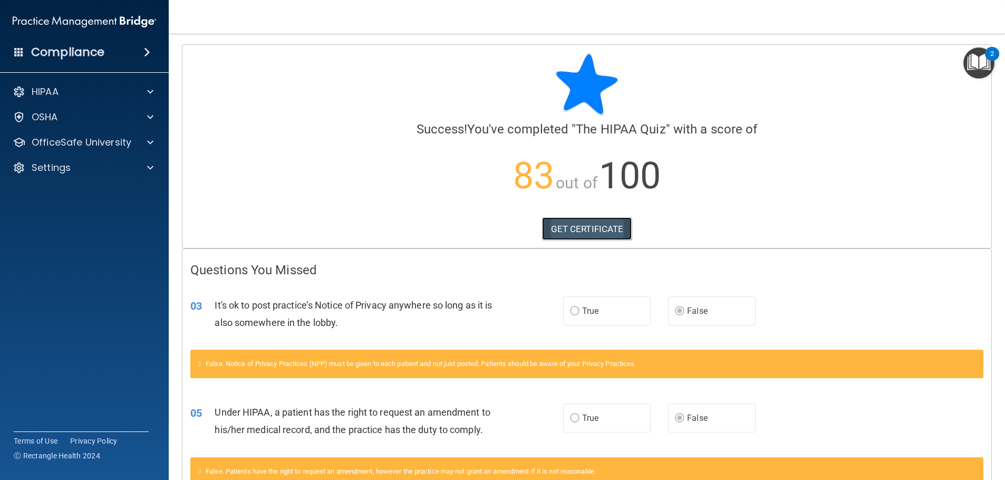
click at [611, 226] on link "GET CERTIFICATE" at bounding box center [587, 228] width 90 height 23
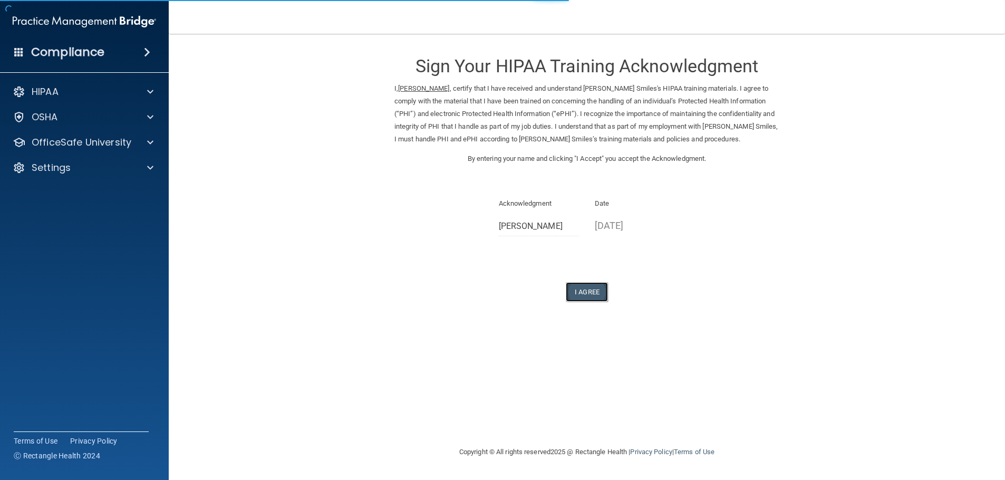
click at [591, 294] on button "I Agree" at bounding box center [587, 292] width 42 height 20
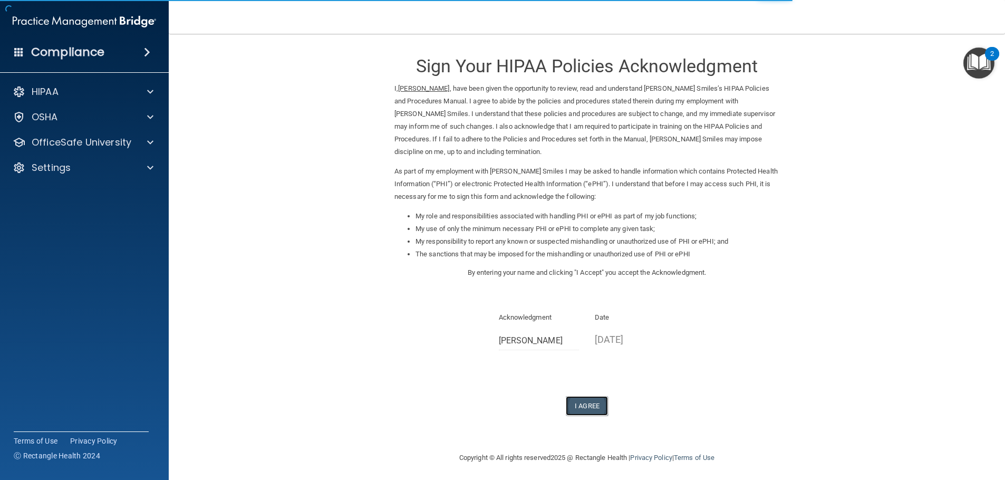
click at [591, 410] on button "I Agree" at bounding box center [587, 406] width 42 height 20
